Goal: Transaction & Acquisition: Register for event/course

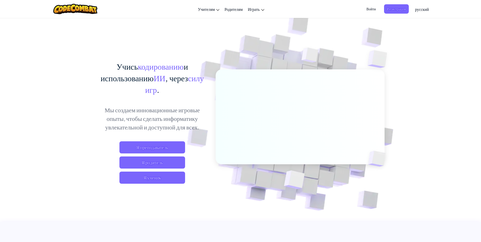
click at [372, 9] on span "Войти" at bounding box center [370, 8] width 15 height 9
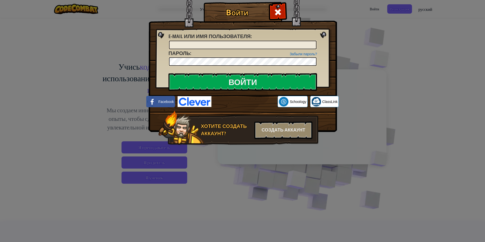
click at [388, 28] on div "Войти Неизвестная ошибка. E-mail или имя пользователя : Забыли пароль? Пароль :…" at bounding box center [242, 121] width 485 height 242
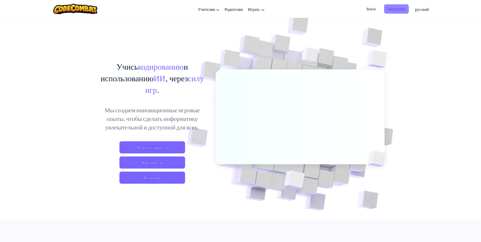
click at [393, 5] on span "Регистрация" at bounding box center [396, 8] width 25 height 9
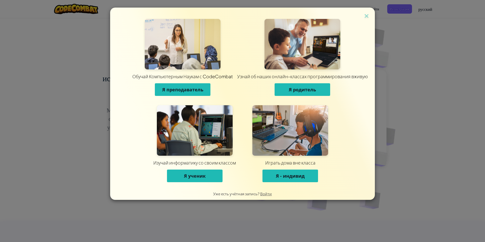
click at [203, 178] on span "Я ученик" at bounding box center [195, 176] width 22 height 6
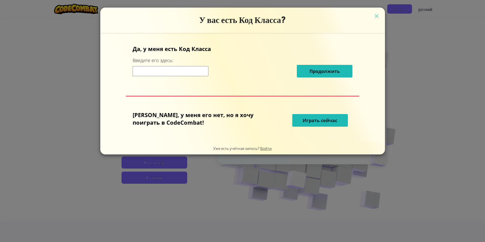
click at [182, 73] on input at bounding box center [171, 71] width 76 height 10
paste input "FireFlyIdea"
type input "FireFlyIdea"
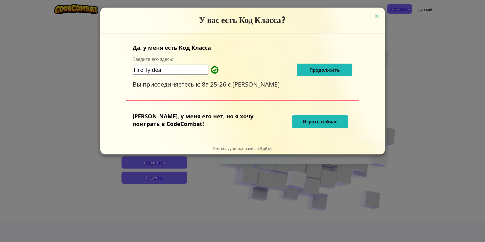
click at [324, 70] on span "Продолжить" at bounding box center [324, 70] width 30 height 6
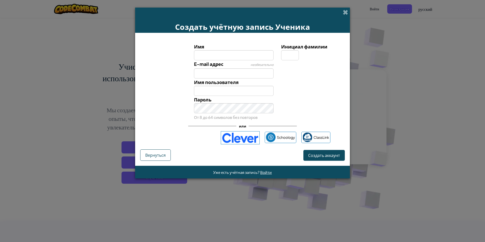
click at [233, 56] on input "Имя" at bounding box center [234, 55] width 80 height 10
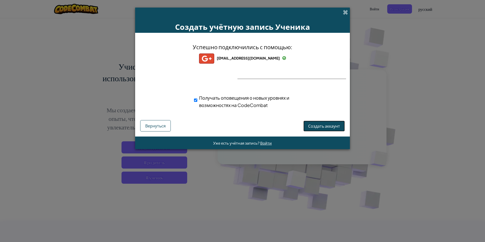
click at [328, 127] on span "Создать аккаунт" at bounding box center [324, 126] width 32 height 5
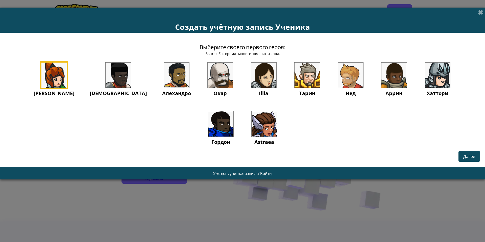
click at [295, 80] on img at bounding box center [307, 75] width 25 height 25
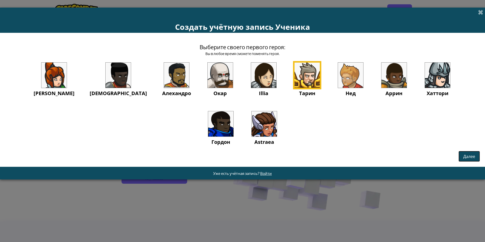
click at [477, 154] on button "Далее" at bounding box center [468, 156] width 21 height 11
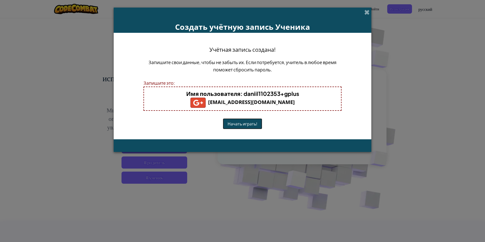
click at [240, 123] on button "Начать играть!" at bounding box center [242, 123] width 39 height 11
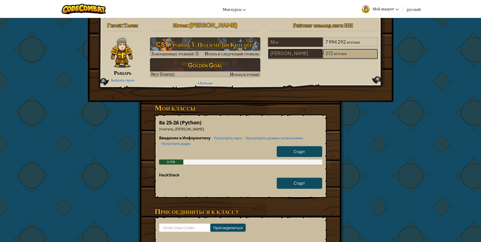
click at [357, 53] on div "213 игроки" at bounding box center [350, 54] width 55 height 10
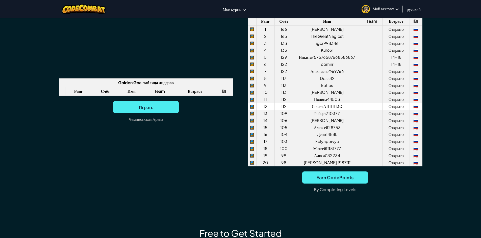
scroll to position [424, 0]
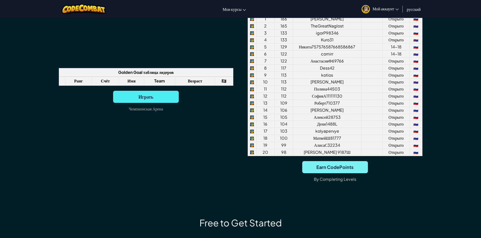
click at [350, 167] on span "Earn CodePoints" at bounding box center [335, 167] width 66 height 12
